Goal: Navigation & Orientation: Find specific page/section

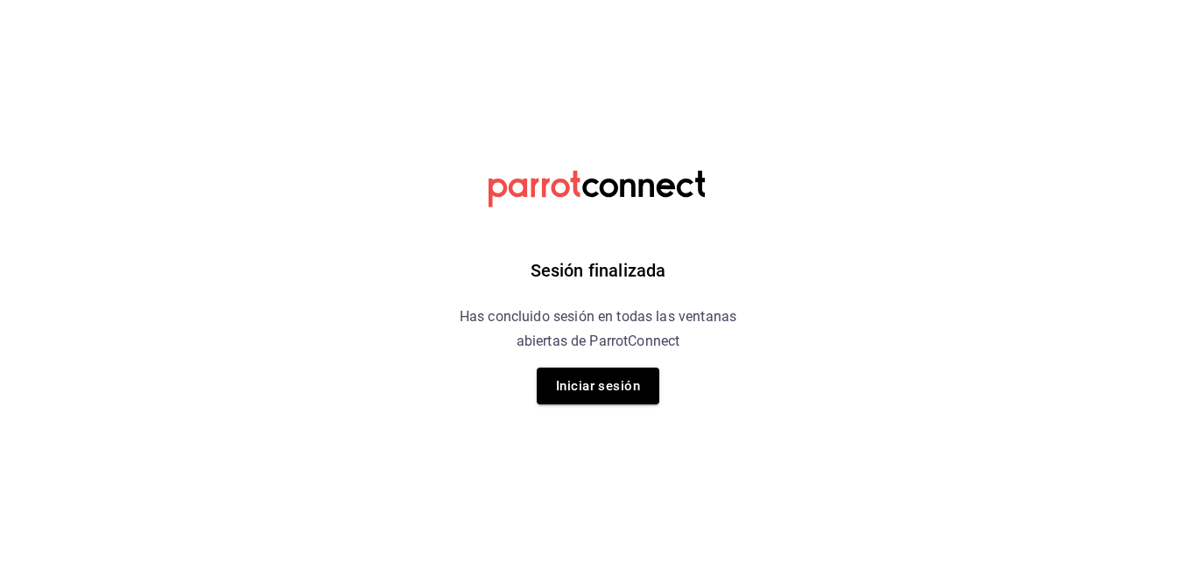
click at [594, 395] on button "Iniciar sesión" at bounding box center [598, 386] width 123 height 37
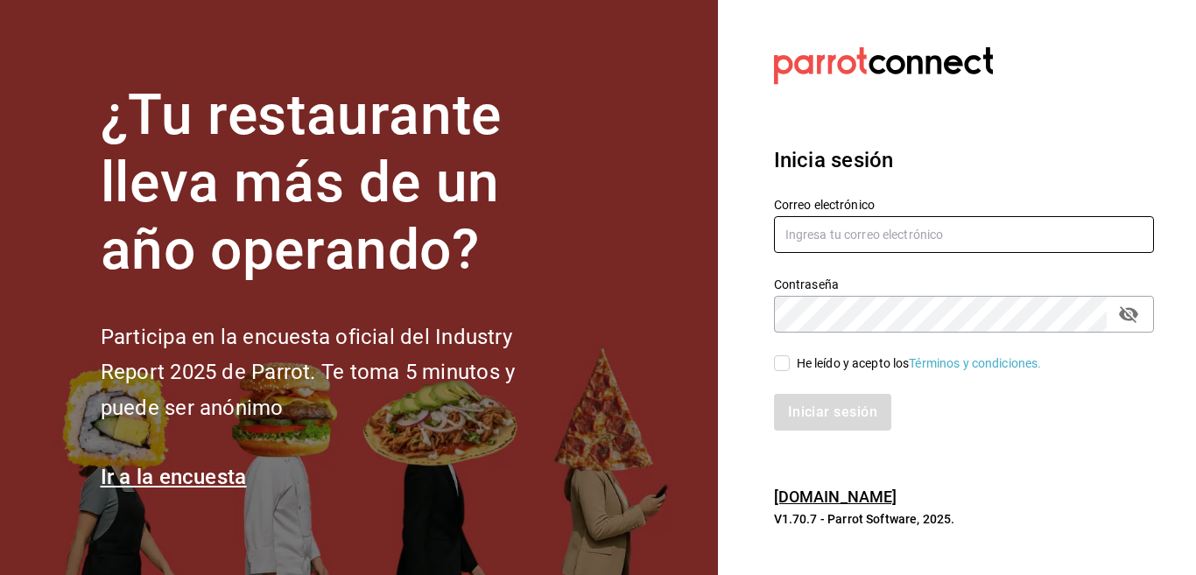
type input "[EMAIL_ADDRESS][DOMAIN_NAME]"
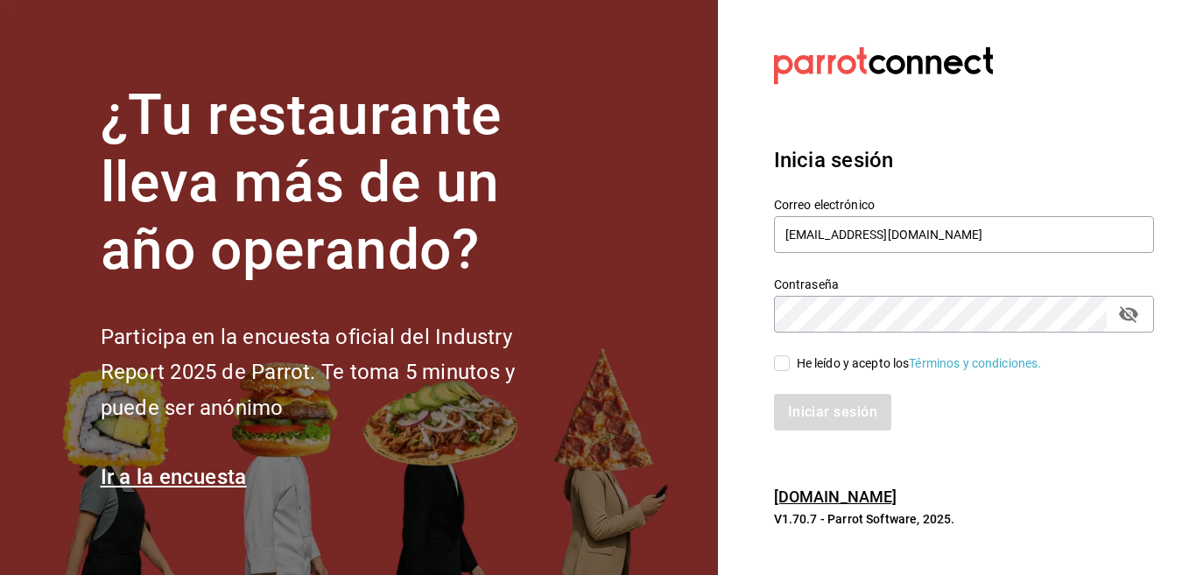
click at [782, 361] on input "He leído y acepto los Términos y condiciones." at bounding box center [782, 363] width 16 height 16
checkbox input "true"
click at [818, 409] on button "Iniciar sesión" at bounding box center [833, 412] width 119 height 37
